Goal: Task Accomplishment & Management: Manage account settings

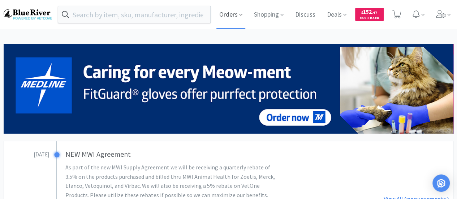
click at [226, 13] on span "Orders" at bounding box center [231, 14] width 29 height 29
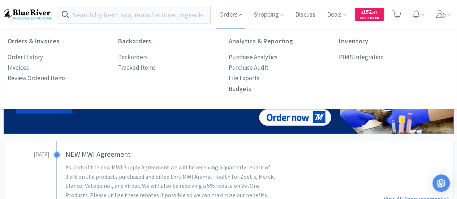
click at [244, 89] on p "Budgets" at bounding box center [240, 89] width 22 height 10
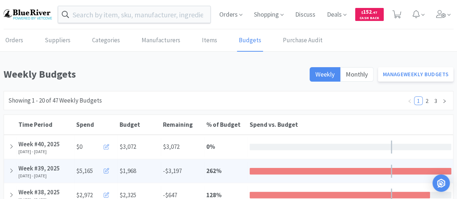
click at [108, 168] on icon at bounding box center [106, 170] width 5 height 5
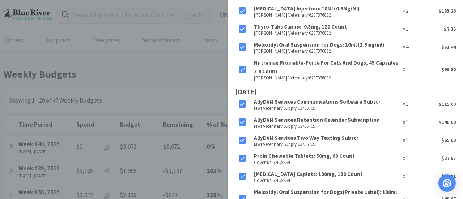
scroll to position [795, 0]
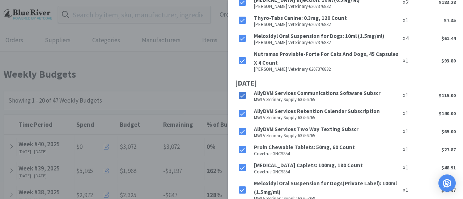
click at [242, 93] on icon at bounding box center [242, 95] width 5 height 5
click at [243, 111] on icon at bounding box center [242, 113] width 5 height 5
click at [243, 130] on icon at bounding box center [242, 132] width 5 height 4
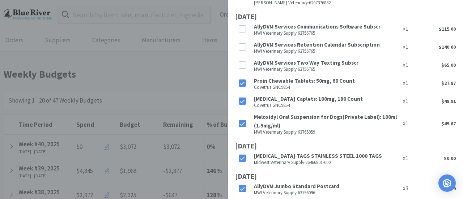
scroll to position [867, 0]
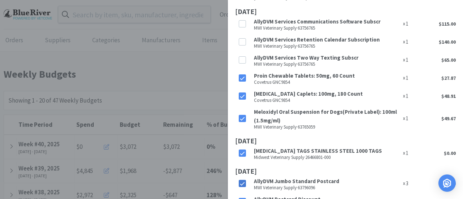
click at [242, 181] on icon at bounding box center [242, 183] width 5 height 5
click at [243, 199] on icon at bounding box center [242, 202] width 5 height 5
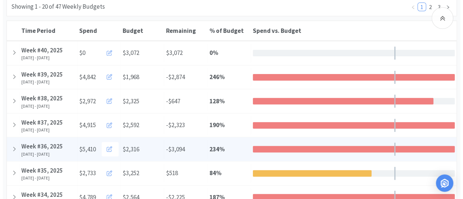
scroll to position [108, 0]
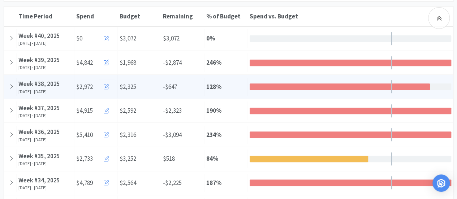
click at [107, 86] on icon at bounding box center [106, 86] width 5 height 5
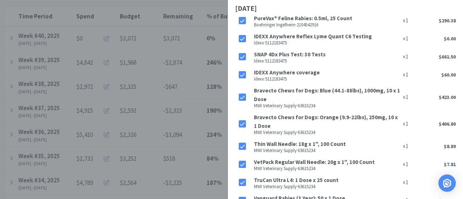
scroll to position [0, 0]
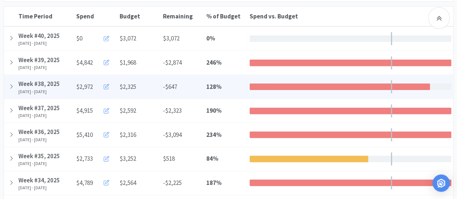
click at [106, 87] on icon at bounding box center [106, 86] width 5 height 5
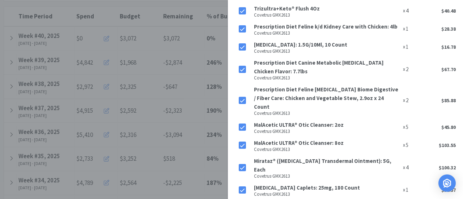
scroll to position [236, 0]
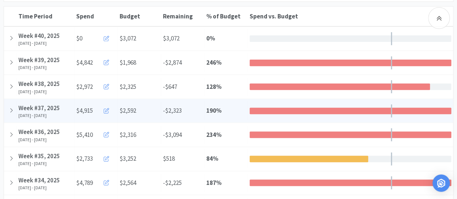
click at [107, 111] on icon at bounding box center [106, 110] width 5 height 5
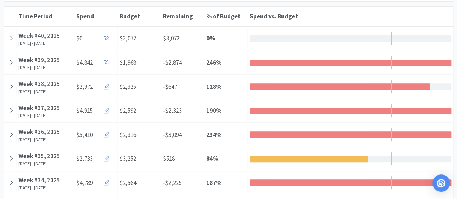
scroll to position [0, 0]
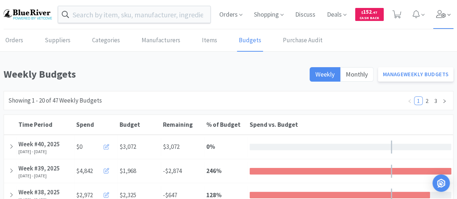
click at [440, 14] on icon at bounding box center [441, 14] width 10 height 8
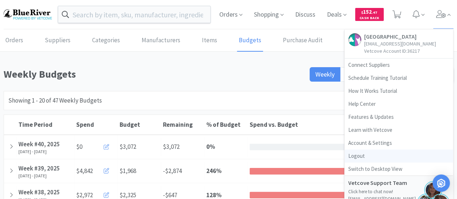
click at [356, 157] on link "Logout" at bounding box center [399, 156] width 108 height 13
